Goal: Entertainment & Leisure: Consume media (video, audio)

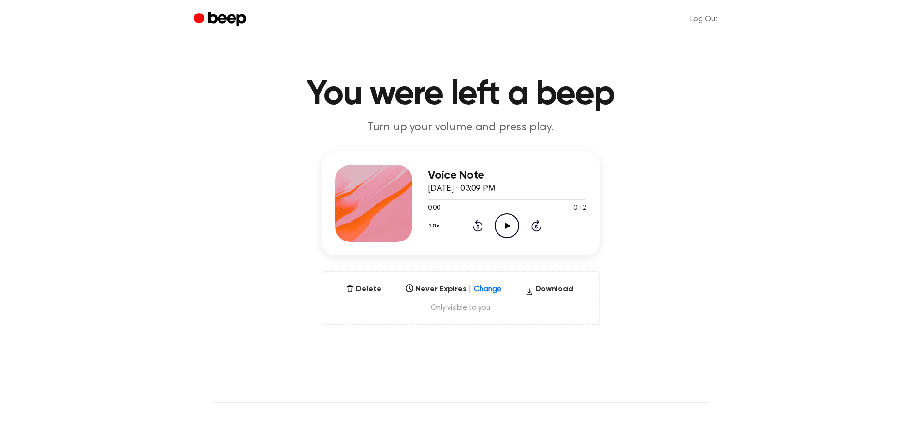
click at [507, 220] on icon "Play Audio" at bounding box center [506, 226] width 25 height 25
drag, startPoint x: 494, startPoint y: 197, endPoint x: 434, endPoint y: 206, distance: 60.2
click at [434, 206] on div "0:06 0:12 Your browser does not support the [object Object] element." at bounding box center [507, 205] width 159 height 18
click at [431, 200] on div at bounding box center [477, 200] width 98 height 1
click at [513, 225] on icon "Play Audio" at bounding box center [506, 226] width 25 height 25
